Goal: Navigation & Orientation: Find specific page/section

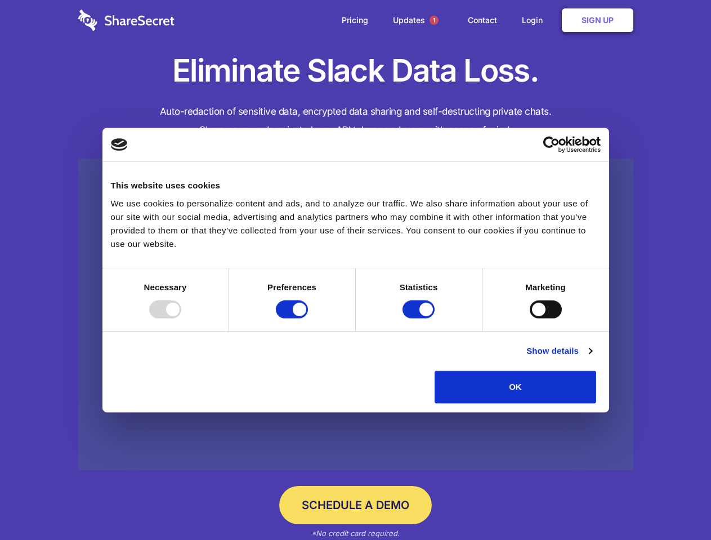
click at [181, 319] on div at bounding box center [165, 310] width 32 height 18
click at [308, 319] on input "Preferences" at bounding box center [292, 310] width 32 height 18
checkbox input "false"
click at [420, 319] on input "Statistics" at bounding box center [419, 310] width 32 height 18
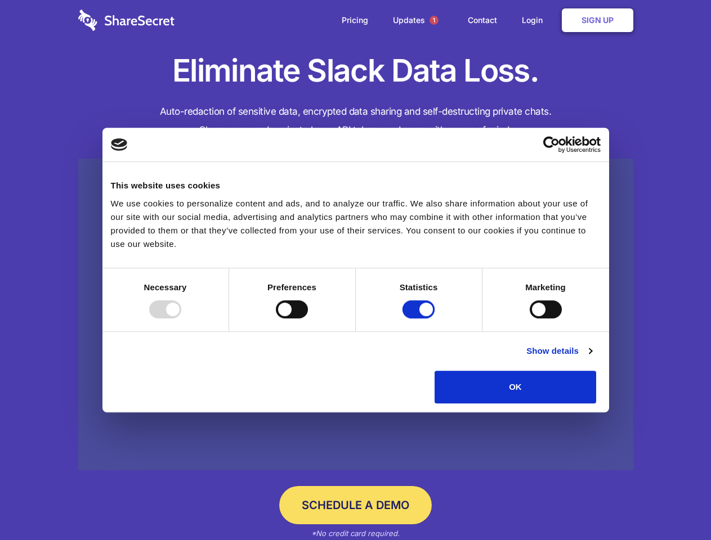
checkbox input "false"
click at [530, 319] on input "Marketing" at bounding box center [546, 310] width 32 height 18
checkbox input "true"
click at [592, 358] on link "Show details" at bounding box center [558, 352] width 65 height 14
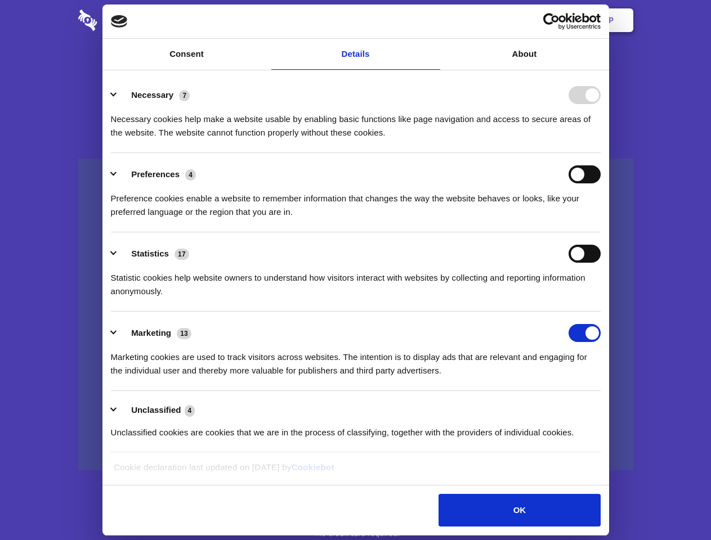
click at [622, 408] on link at bounding box center [355, 315] width 555 height 312
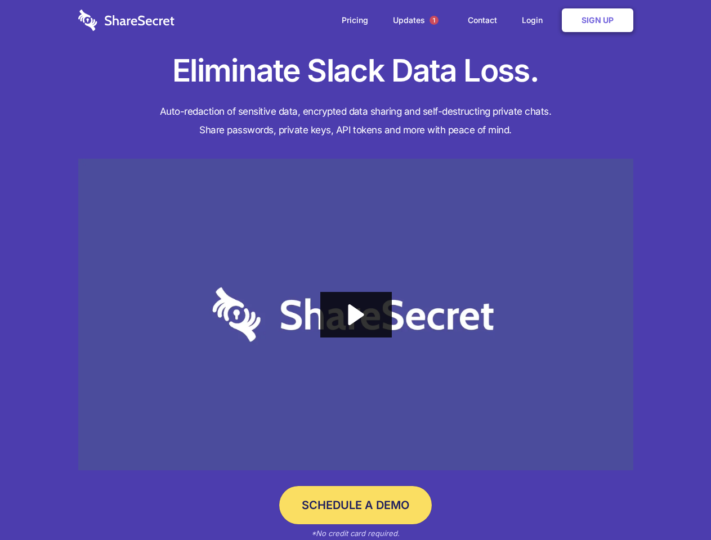
click at [433, 20] on span "1" at bounding box center [434, 20] width 9 height 9
